Goal: Transaction & Acquisition: Purchase product/service

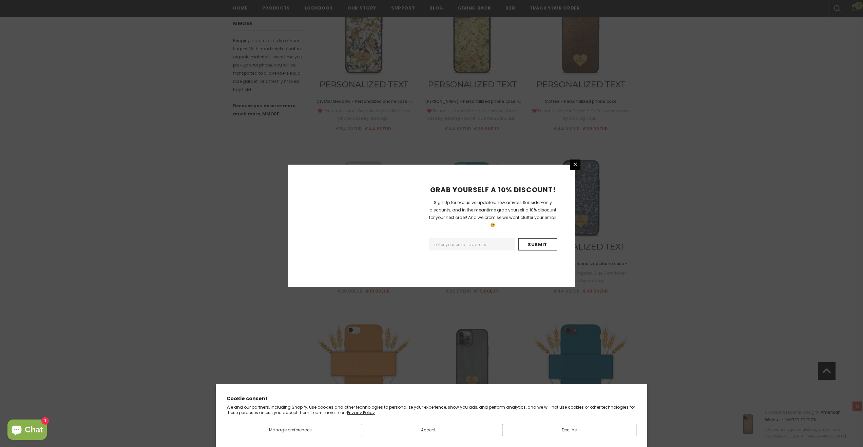
scroll to position [626, 0]
